Goal: Task Accomplishment & Management: Manage account settings

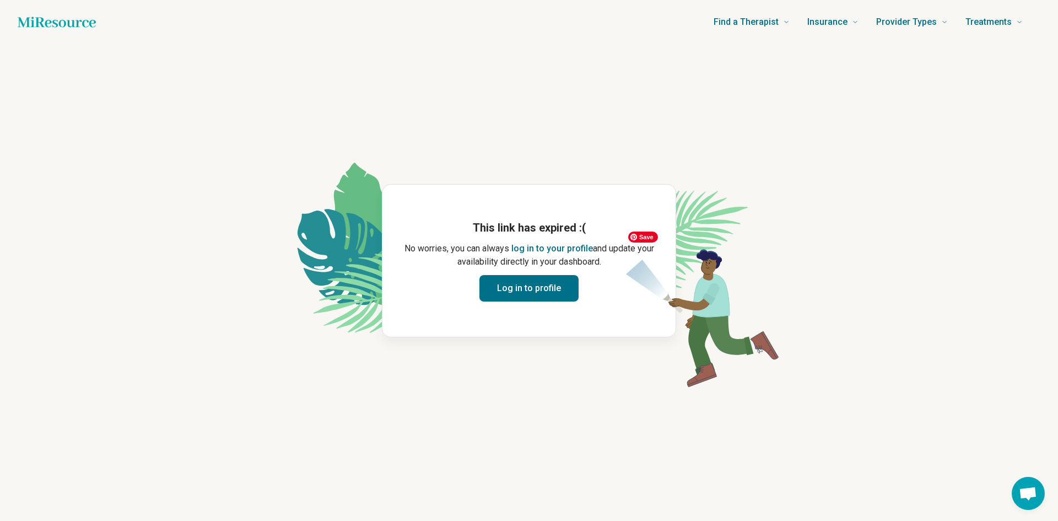
click at [547, 290] on button "Log in to profile" at bounding box center [529, 288] width 99 height 26
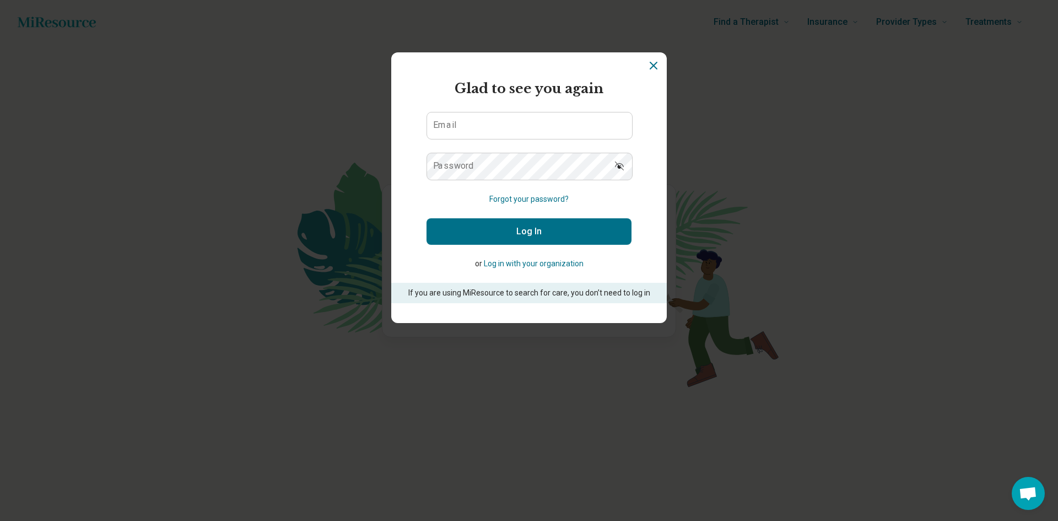
click at [495, 139] on form "Glad to see you again Email Password Forgot your password? Log In or Log in wit…" at bounding box center [529, 191] width 205 height 224
click at [494, 114] on input "Email" at bounding box center [529, 125] width 205 height 26
type input "**********"
click at [505, 224] on button "Log In" at bounding box center [529, 231] width 205 height 26
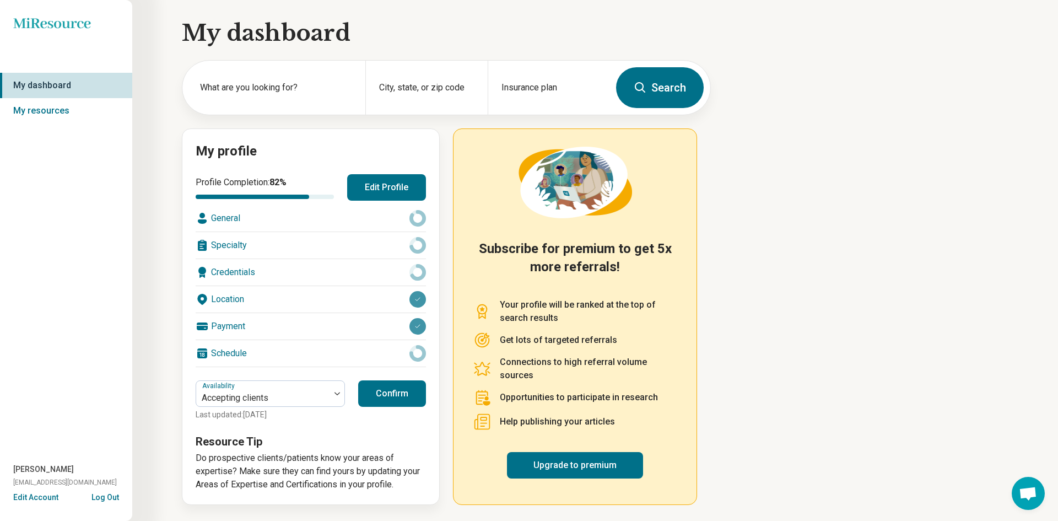
click at [243, 267] on div "Credentials" at bounding box center [311, 272] width 230 height 26
click at [390, 394] on button "Confirm" at bounding box center [392, 393] width 68 height 26
